Goal: Task Accomplishment & Management: Complete application form

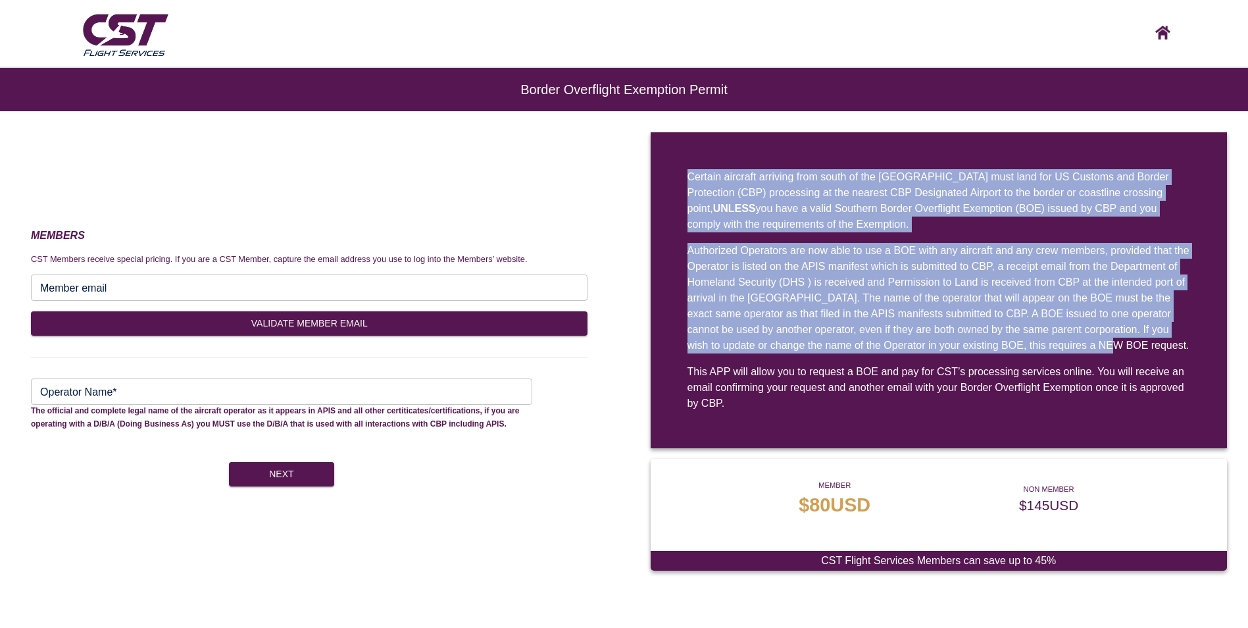
drag, startPoint x: 687, startPoint y: 174, endPoint x: 1159, endPoint y: 357, distance: 506.1
click at [1159, 357] on div "Certain aircraft arriving from south of the [GEOGRAPHIC_DATA] must land for US …" at bounding box center [939, 290] width 577 height 316
drag, startPoint x: 1159, startPoint y: 357, endPoint x: 1058, endPoint y: 288, distance: 122.5
copy div "Certain aircraft arriving from south of the [GEOGRAPHIC_DATA] must land for US …"
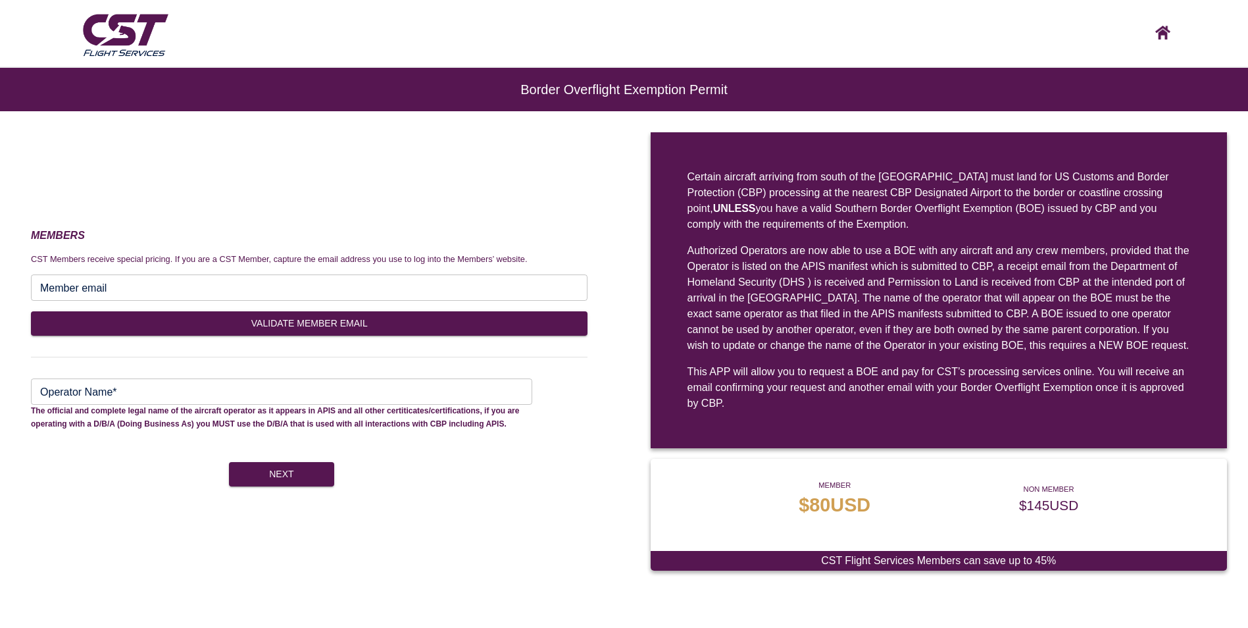
click at [324, 299] on input "Member email" at bounding box center [309, 287] width 557 height 26
click at [353, 230] on h3 "MEMBERS" at bounding box center [309, 235] width 557 height 17
click at [222, 392] on input "Operator Name*" at bounding box center [281, 391] width 501 height 26
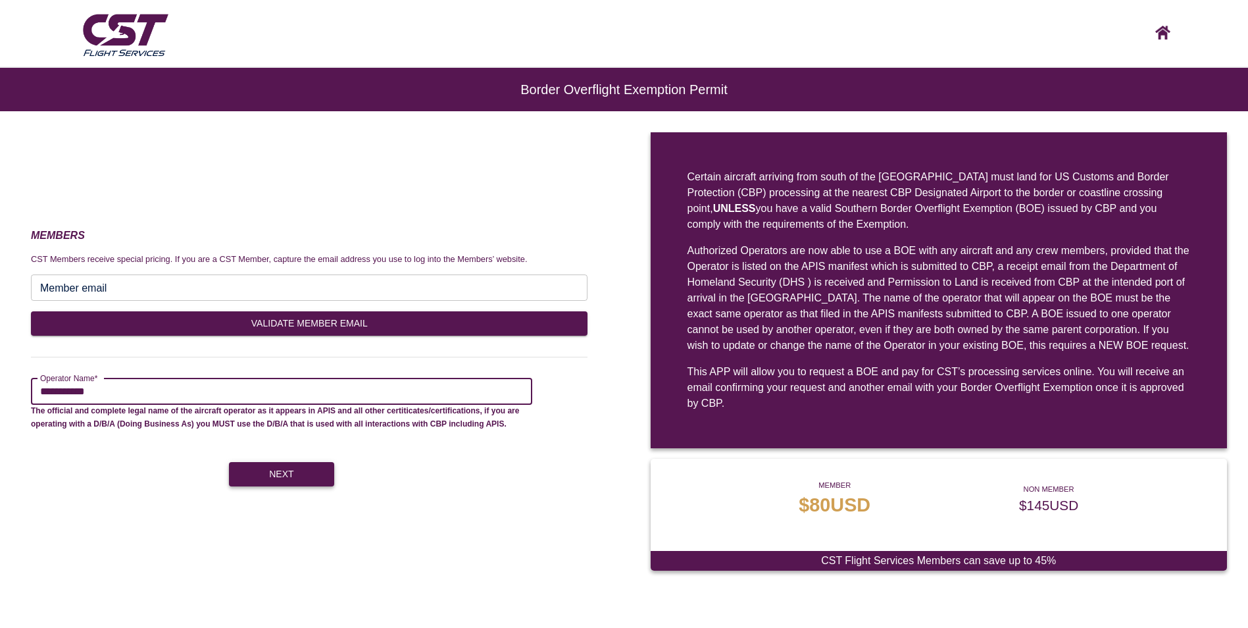
type input "**********"
click at [293, 474] on button "Next" at bounding box center [281, 474] width 105 height 24
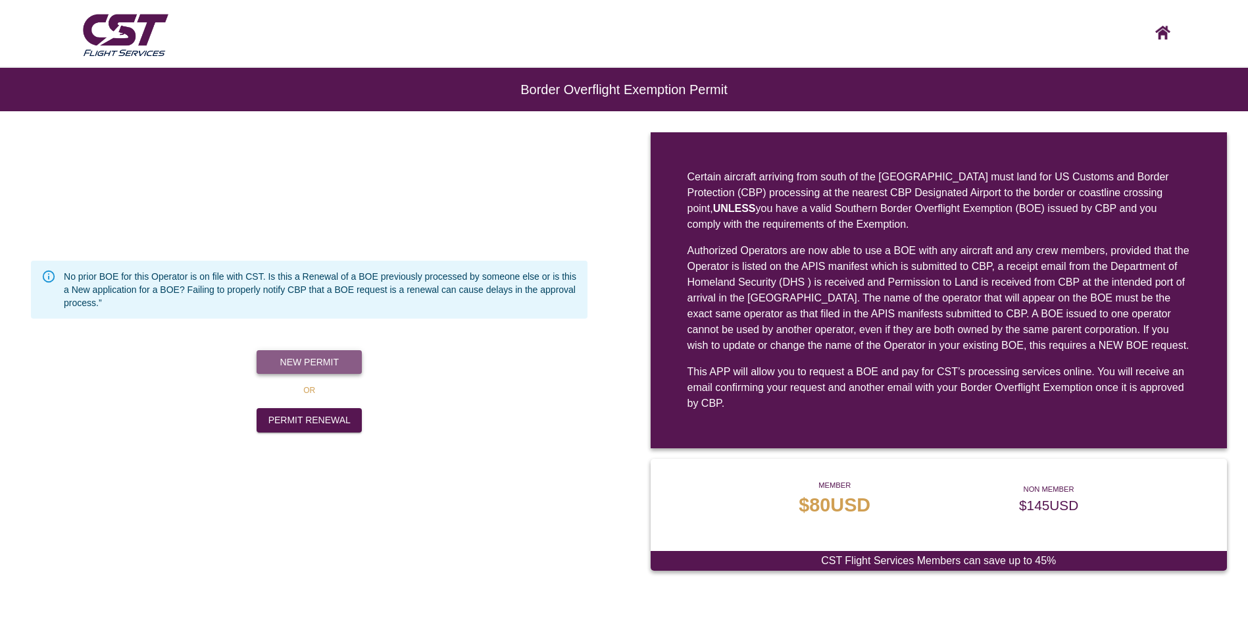
click at [311, 355] on button "New Permit" at bounding box center [309, 362] width 105 height 24
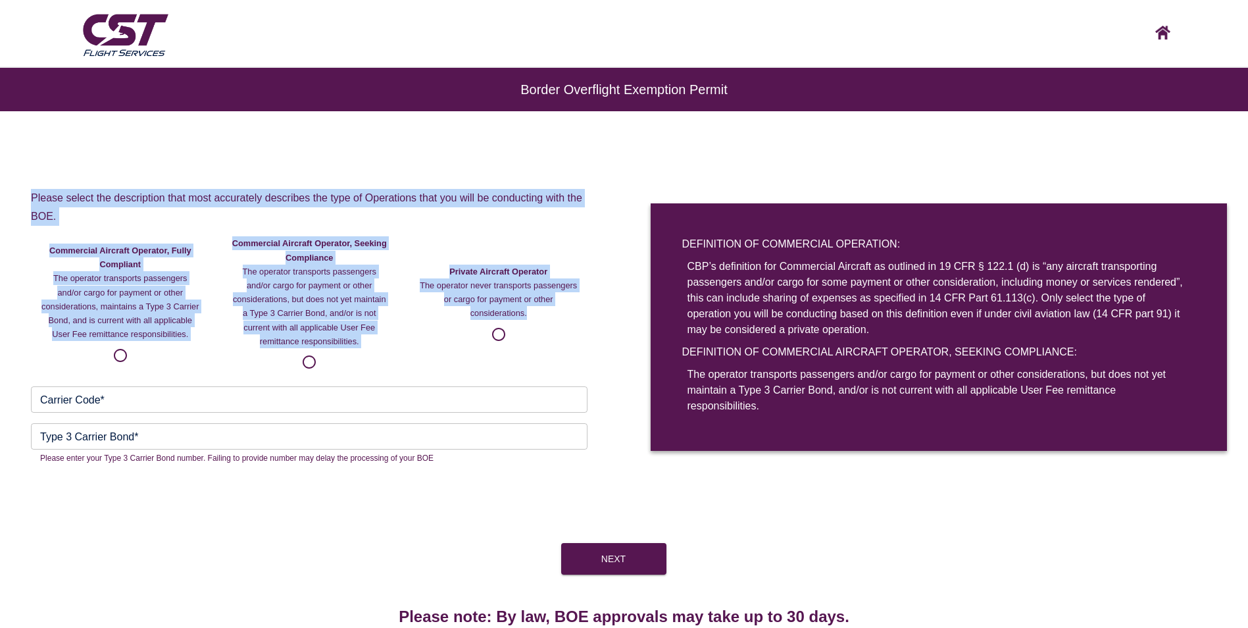
drag, startPoint x: 35, startPoint y: 199, endPoint x: 551, endPoint y: 326, distance: 531.3
click at [551, 326] on div "Please select the description that most accurately describes the type of Operat…" at bounding box center [309, 282] width 557 height 187
drag, startPoint x: 551, startPoint y: 326, endPoint x: 519, endPoint y: 295, distance: 44.2
copy div "Please select the description that most accurately describes the type of Operat…"
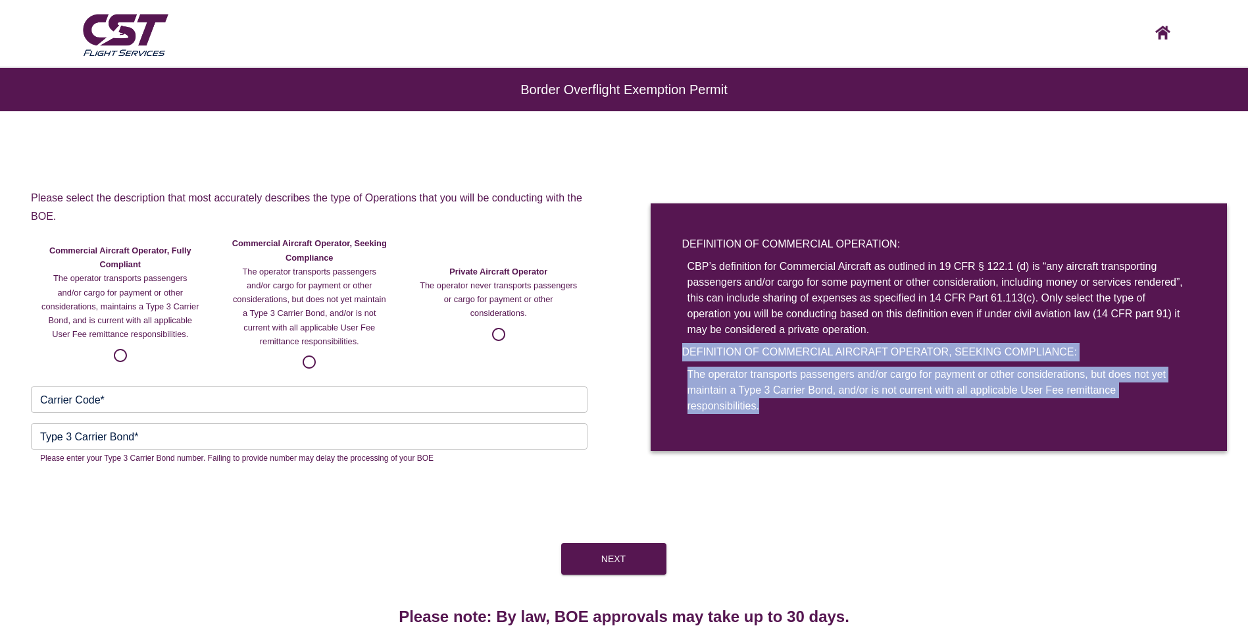
drag, startPoint x: 679, startPoint y: 345, endPoint x: 786, endPoint y: 413, distance: 126.9
click at [786, 413] on div "DEFINITION OF COMMERCIAL OPERATION: CBP’s definition for Commercial Aircraft as…" at bounding box center [939, 326] width 577 height 247
drag, startPoint x: 786, startPoint y: 413, endPoint x: 759, endPoint y: 386, distance: 38.6
copy div "DEFINITION OF COMMERCIAL AIRCRAFT OPERATOR, SEEKING COMPLIANCE: The operator tr…"
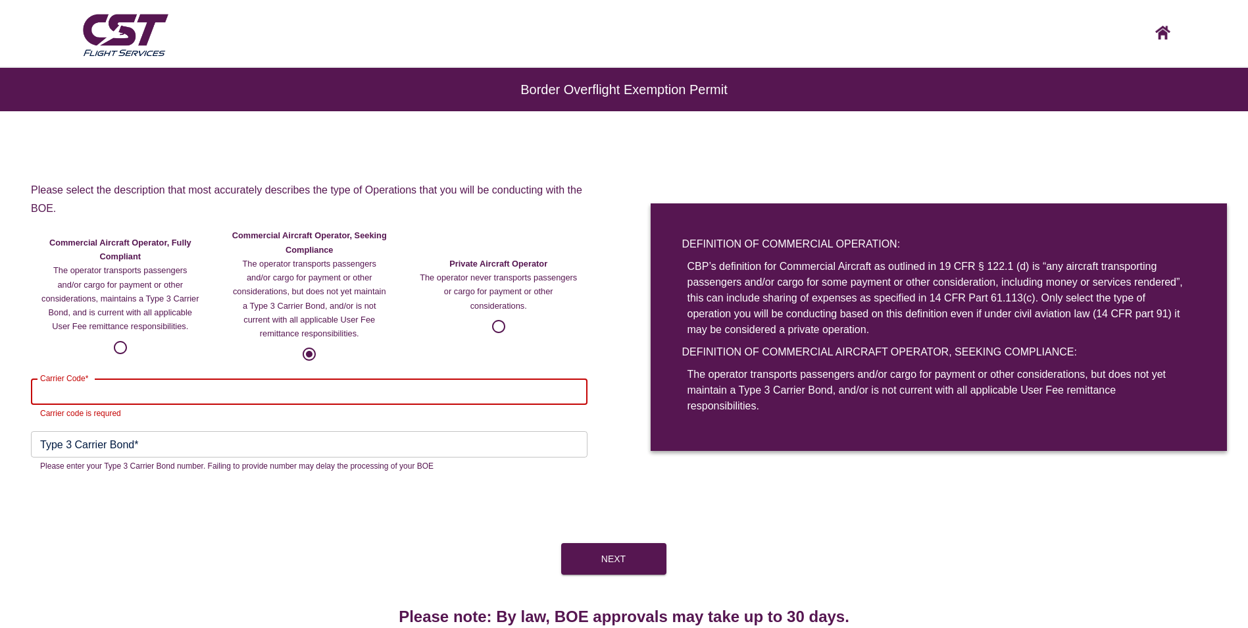
click at [269, 388] on input "Carrier Code*" at bounding box center [309, 391] width 557 height 26
click at [227, 543] on div "Next" at bounding box center [624, 559] width 1248 height 32
click at [217, 388] on input "Carrier Code*" at bounding box center [309, 391] width 557 height 26
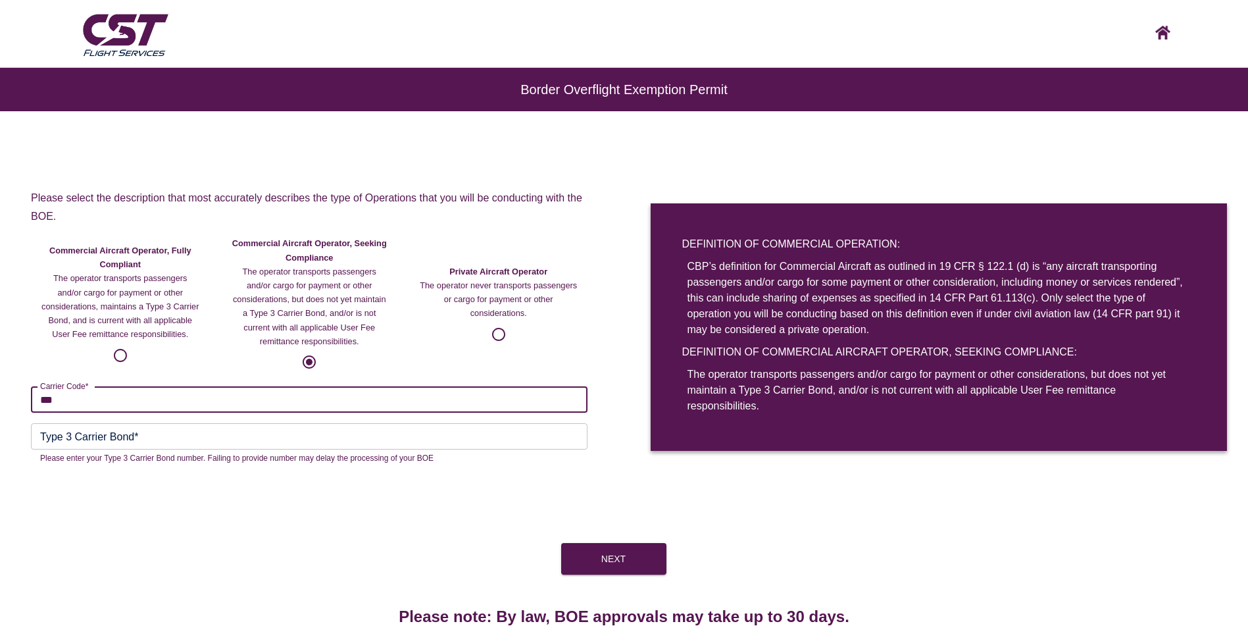
type input "***"
click at [294, 544] on div "Next" at bounding box center [624, 559] width 1248 height 32
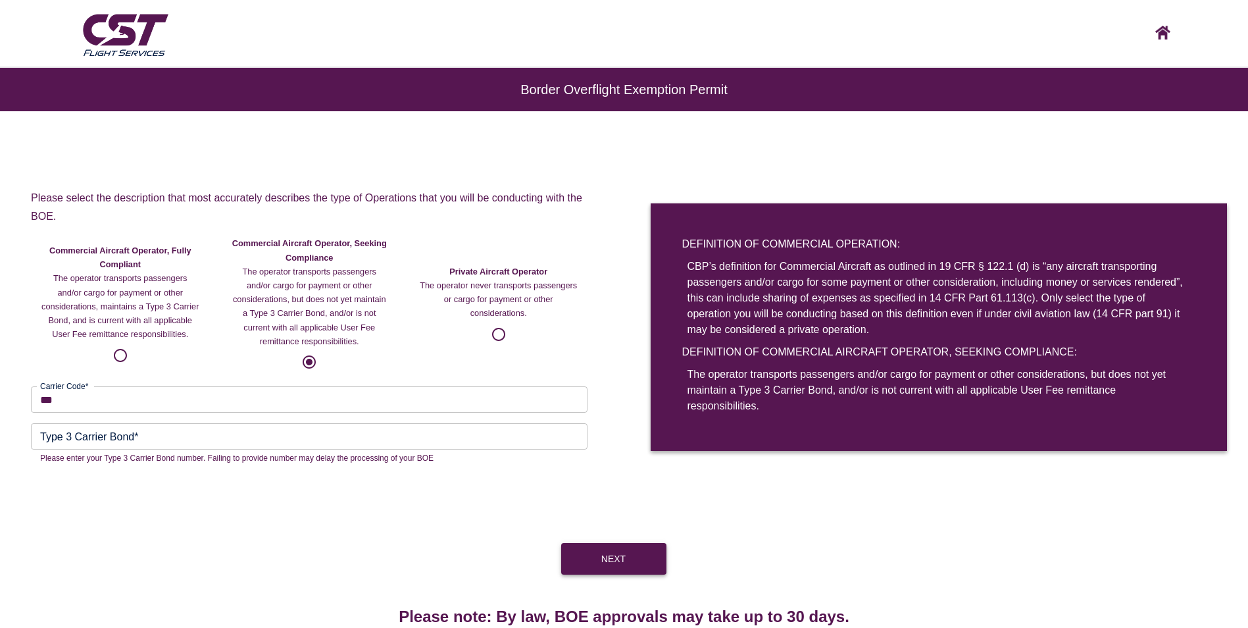
click at [646, 573] on button "Next" at bounding box center [613, 559] width 105 height 32
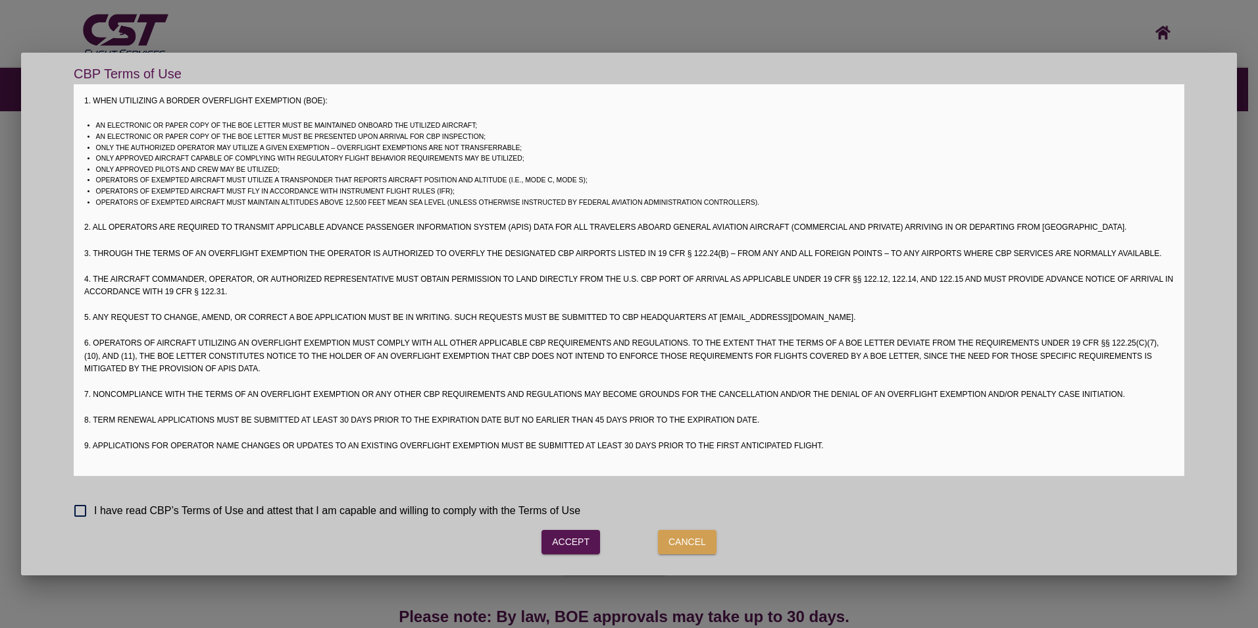
click at [115, 509] on span "I have read CBP’s Terms of Use and attest that I am capable and willing to comp…" at bounding box center [337, 511] width 486 height 16
click at [569, 539] on button "Accept" at bounding box center [571, 542] width 59 height 24
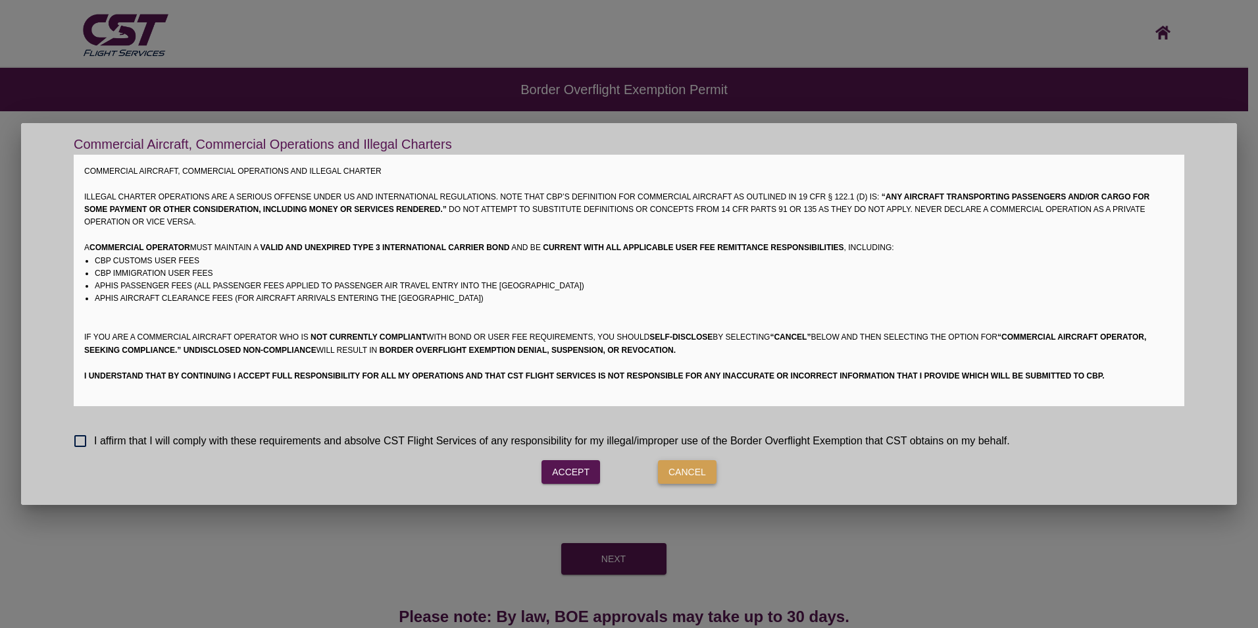
click at [675, 469] on button "Cancel" at bounding box center [687, 472] width 59 height 24
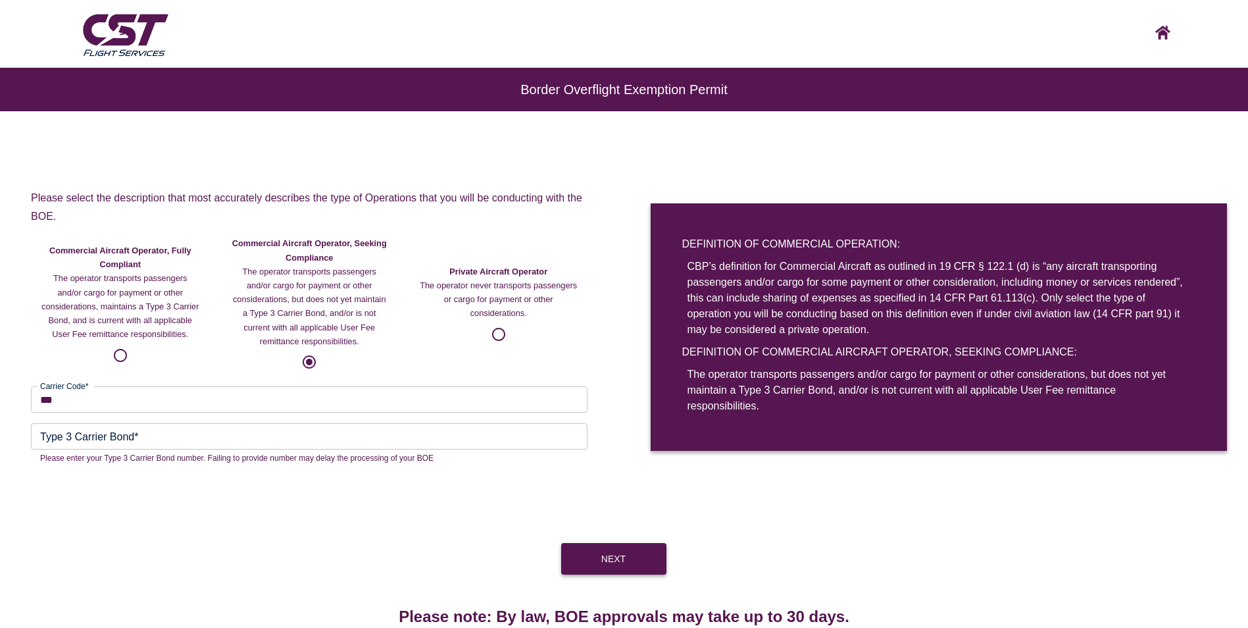
click at [598, 546] on button "Next" at bounding box center [613, 559] width 105 height 32
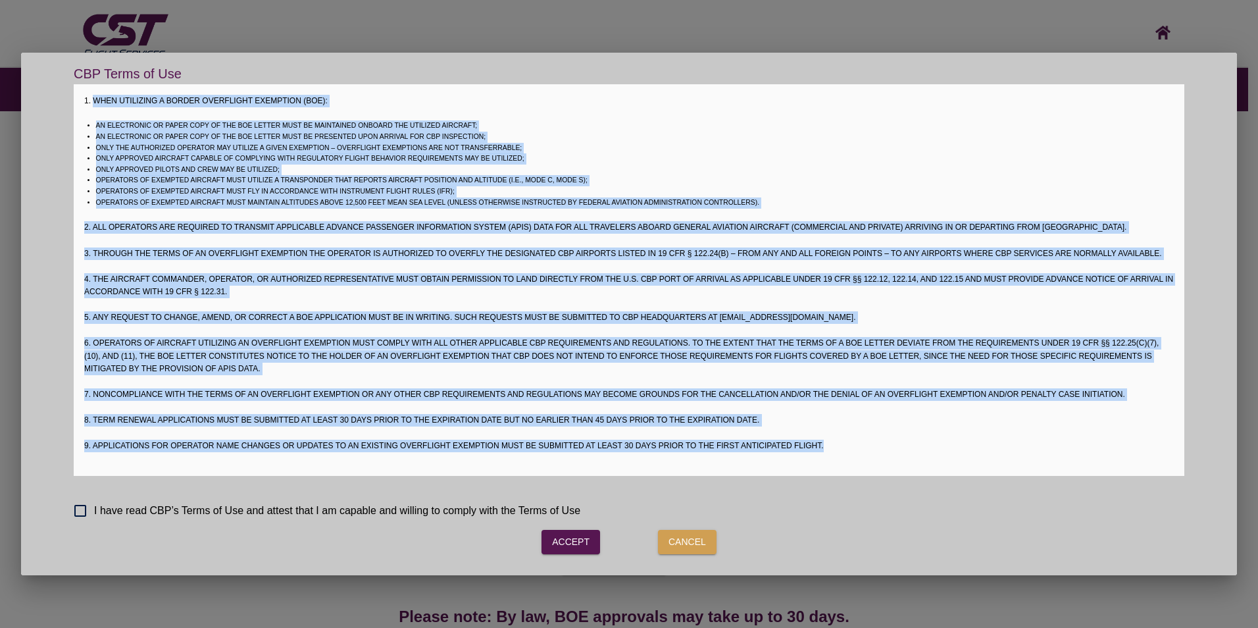
drag, startPoint x: 92, startPoint y: 101, endPoint x: 854, endPoint y: 445, distance: 835.9
click at [854, 445] on div "1. When utilizing a Border Overflight Exemption (BOE): An electronic or paper c…" at bounding box center [629, 280] width 1111 height 392
click at [590, 538] on button "Accept" at bounding box center [571, 542] width 59 height 24
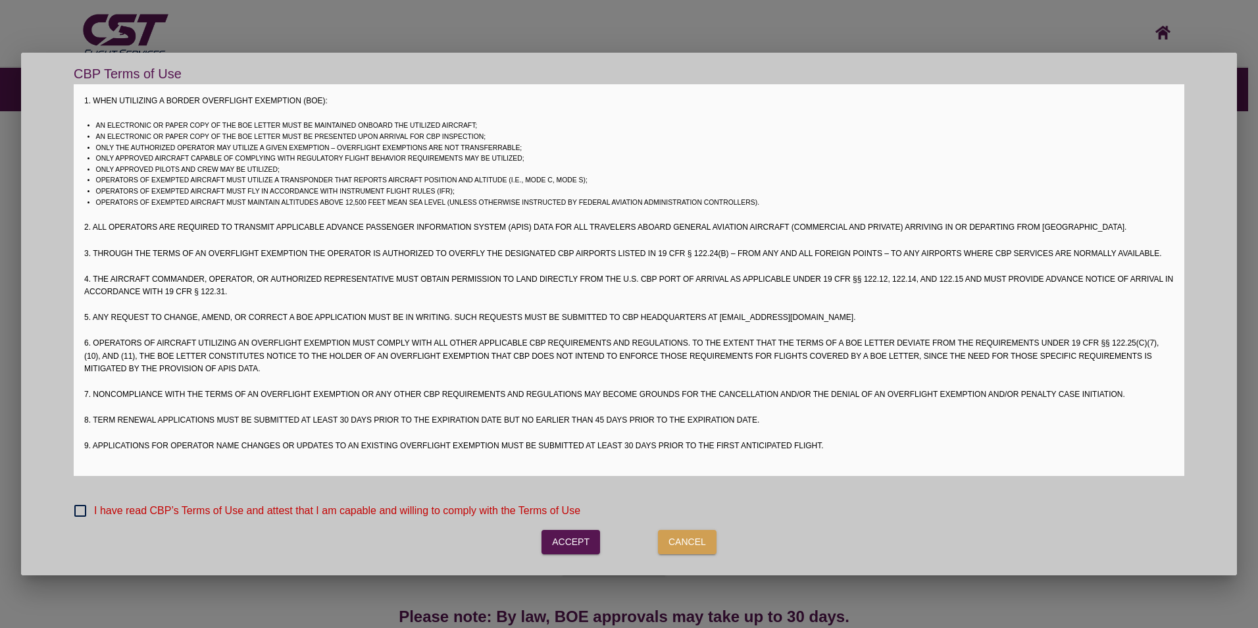
click at [261, 506] on span "I have read CBP’s Terms of Use and attest that I am capable and willing to comp…" at bounding box center [337, 511] width 486 height 16
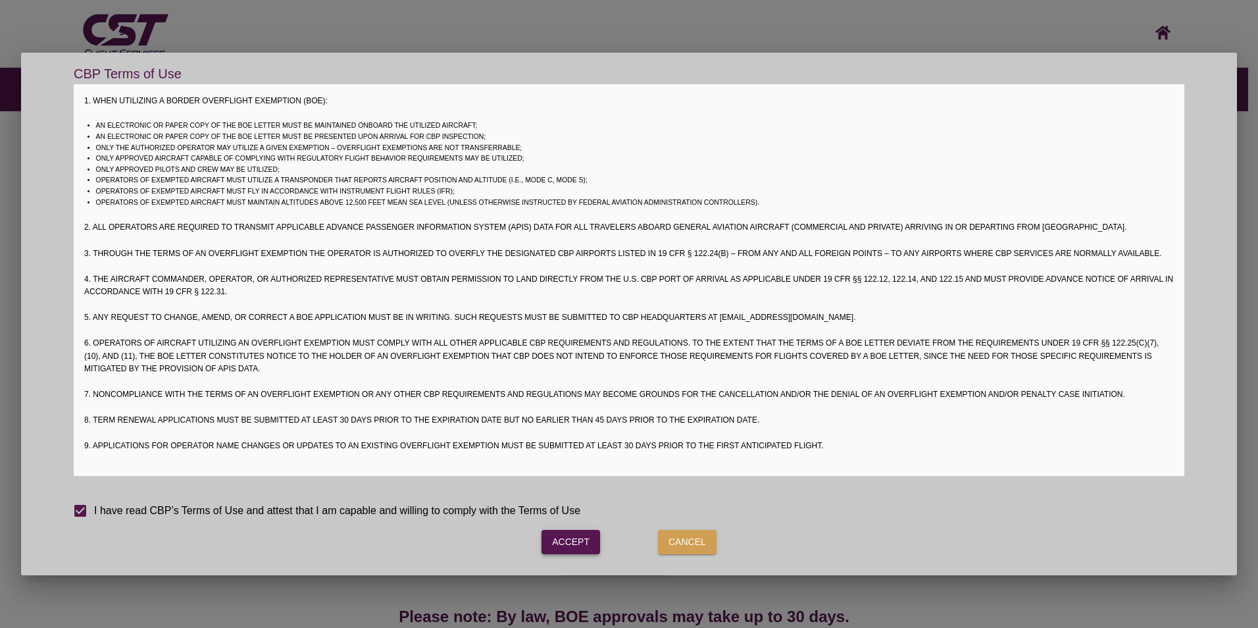
click at [592, 534] on button "Accept" at bounding box center [571, 542] width 59 height 24
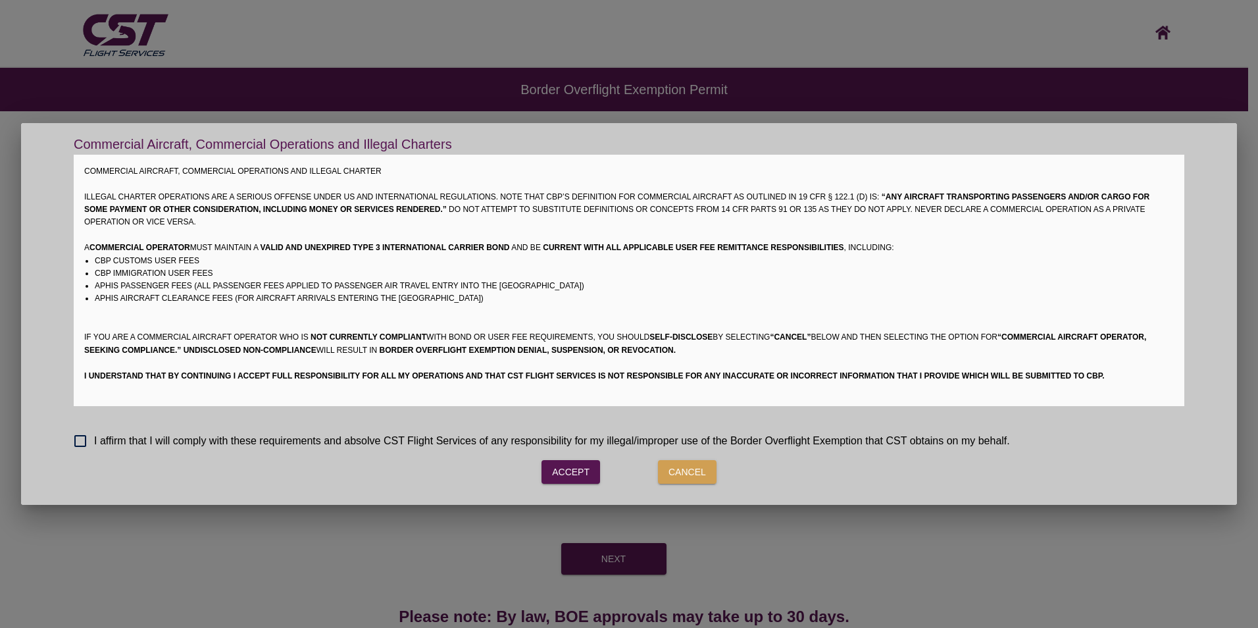
click at [86, 168] on p "COMMERCIAL AIRCRAFT, COMMERCIAL OPERATIONS AND ILLEGAL CHARTER" at bounding box center [629, 171] width 1090 height 13
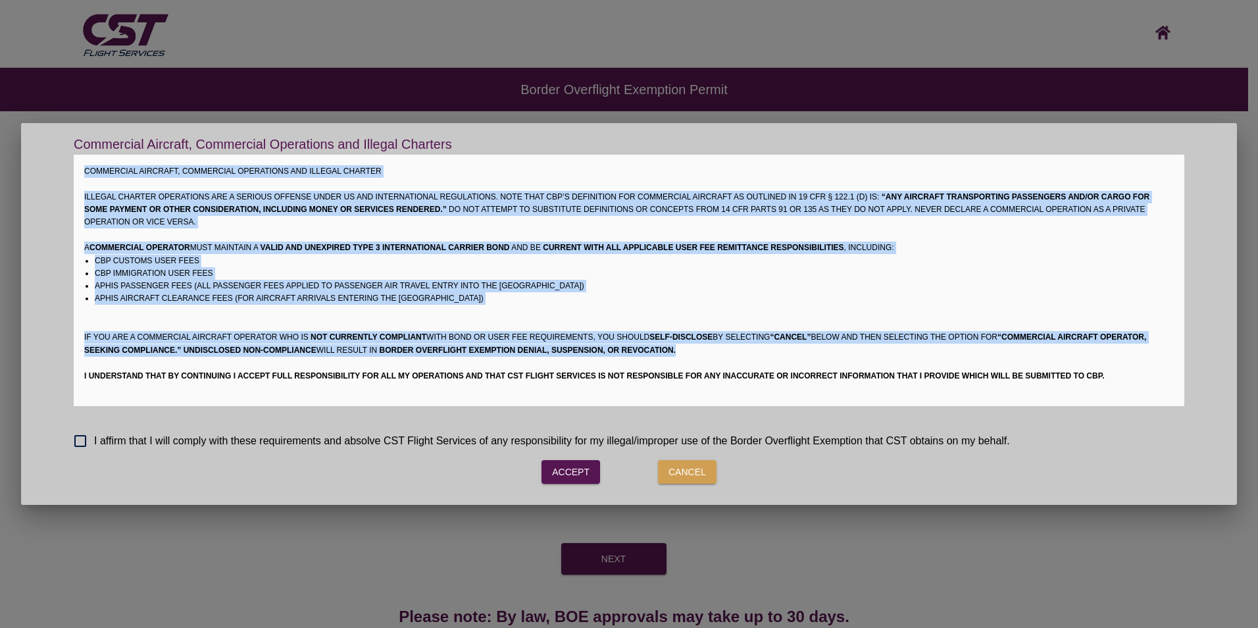
drag, startPoint x: 82, startPoint y: 169, endPoint x: 1050, endPoint y: 358, distance: 986.9
click at [1050, 358] on div "COMMERCIAL AIRCRAFT, COMMERCIAL OPERATIONS AND ILLEGAL CHARTER Illegal charter …" at bounding box center [629, 280] width 1111 height 251
drag, startPoint x: 691, startPoint y: 353, endPoint x: 76, endPoint y: 167, distance: 642.2
click at [76, 167] on div "COMMERCIAL AIRCRAFT, COMMERCIAL OPERATIONS AND ILLEGAL CHARTER Illegal charter …" at bounding box center [629, 280] width 1111 height 251
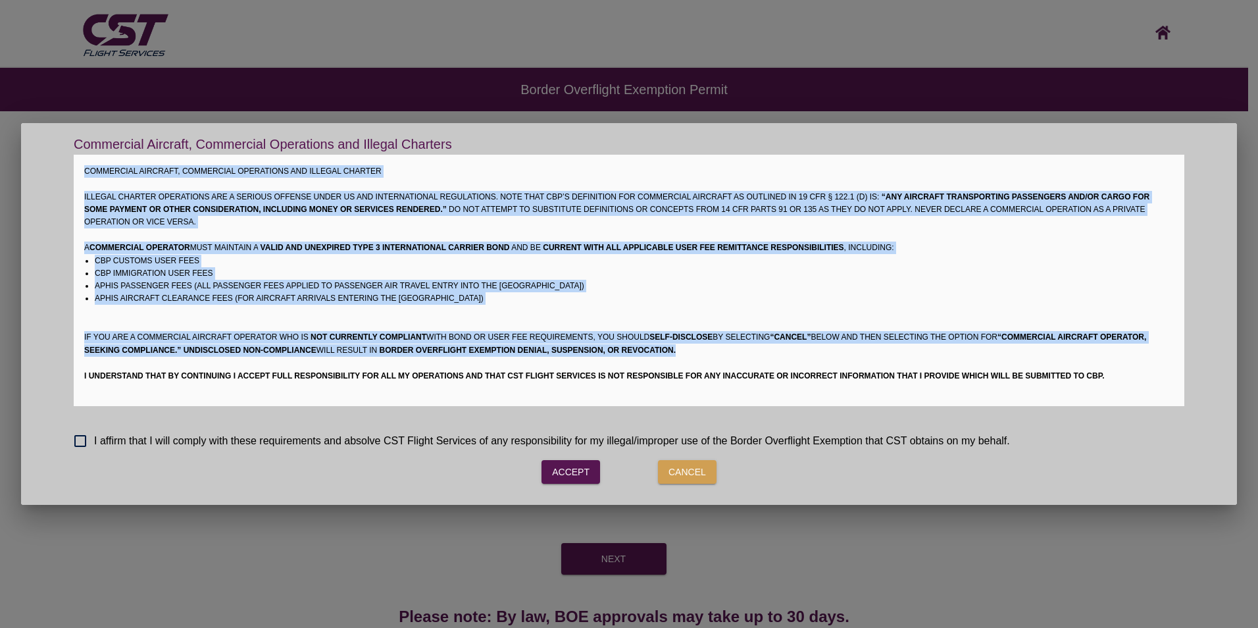
drag, startPoint x: 76, startPoint y: 167, endPoint x: 123, endPoint y: 209, distance: 62.9
copy div "LOREMIPSUM DOLORSIT, AMETCONSEC ADIPISCING ELI SEDDOEI TEMPORI Utlabor etdolor …"
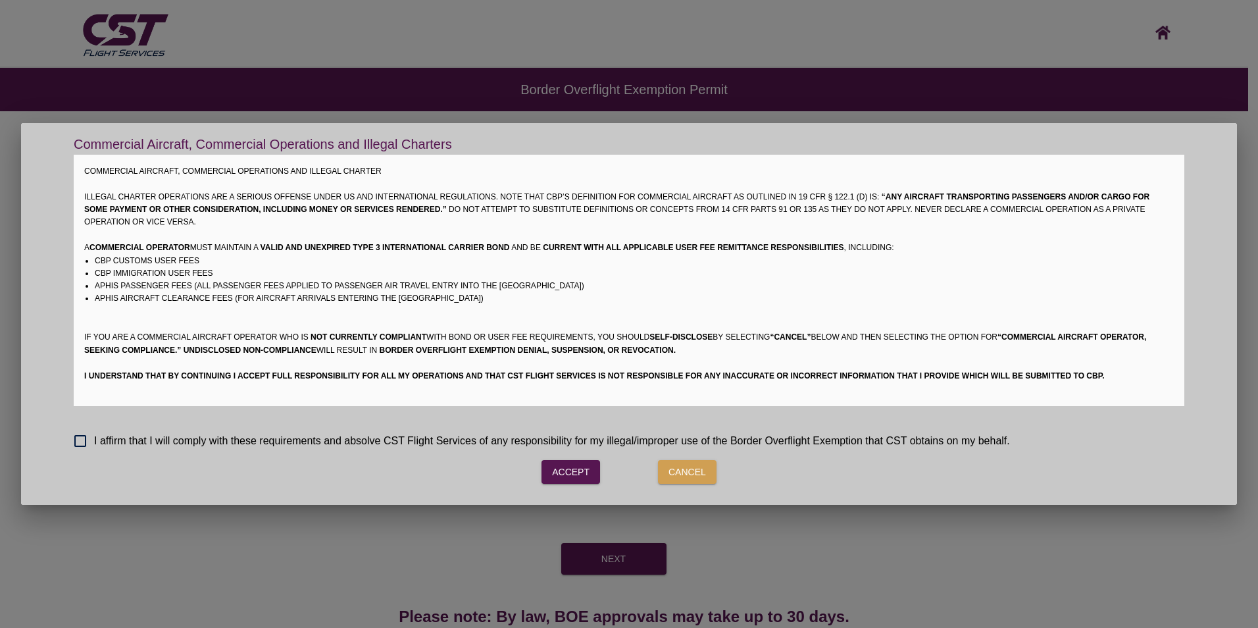
click at [178, 444] on span "I affirm that I will comply with these requirements and absolve CST Flight Serv…" at bounding box center [552, 441] width 916 height 16
click at [580, 472] on button "Accept" at bounding box center [571, 472] width 59 height 24
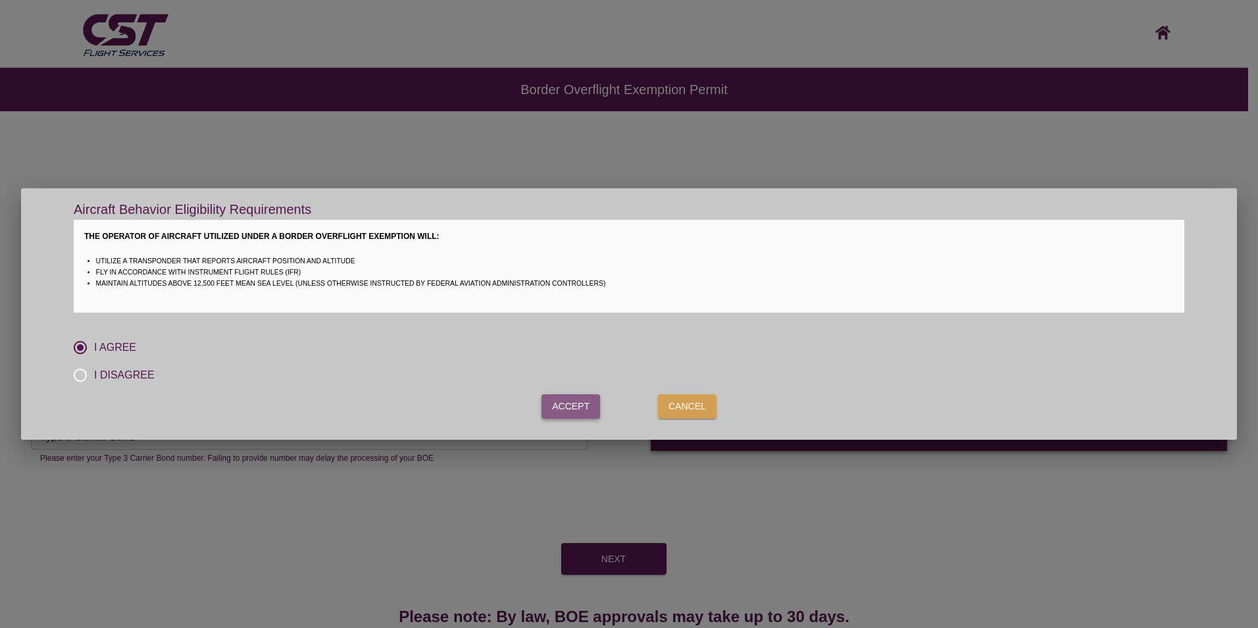
click at [586, 408] on button "Accept" at bounding box center [571, 406] width 59 height 24
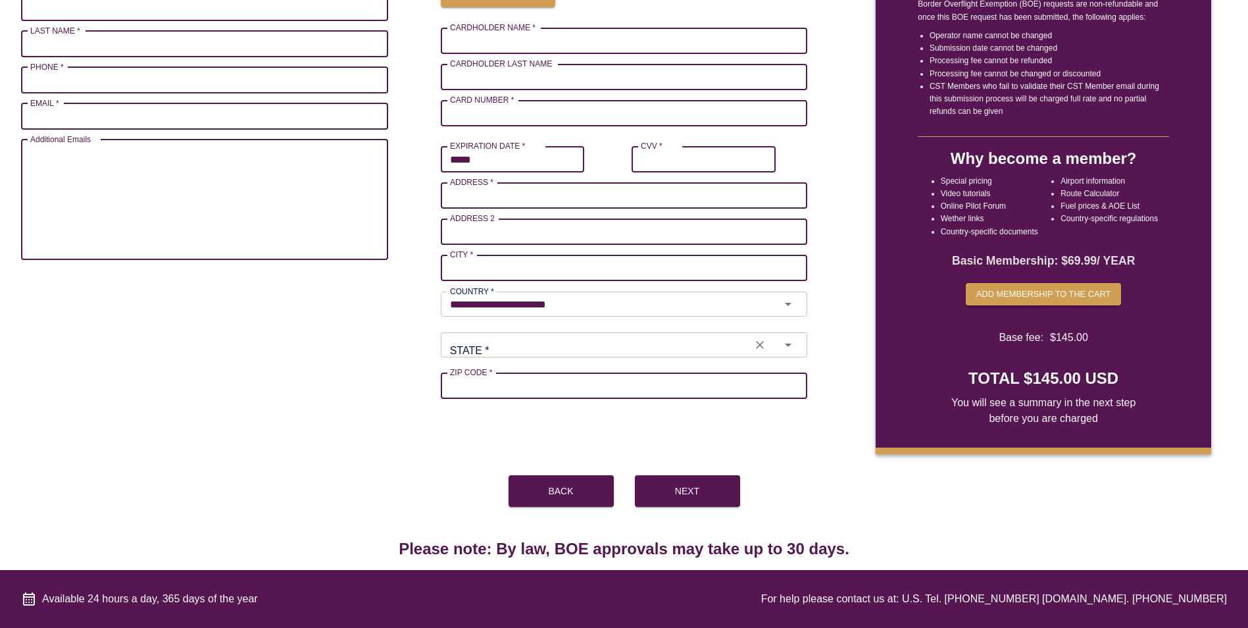
scroll to position [47, 0]
